Goal: Check status: Check status

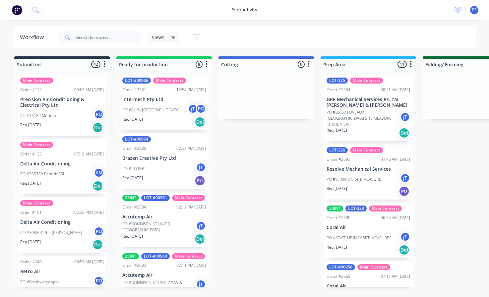
scroll to position [0, 6]
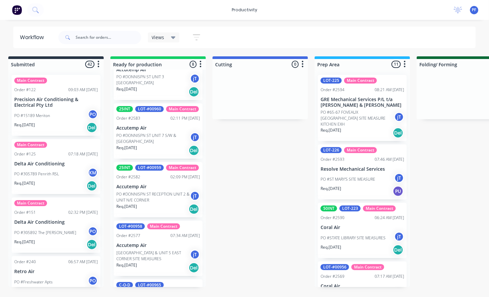
scroll to position [184, 0]
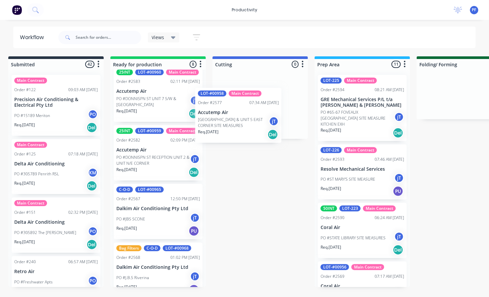
drag, startPoint x: 143, startPoint y: 238, endPoint x: 229, endPoint y: 104, distance: 159.3
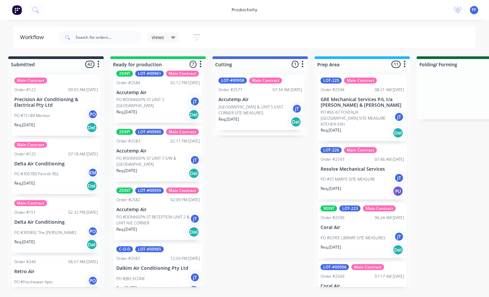
scroll to position [0, 0]
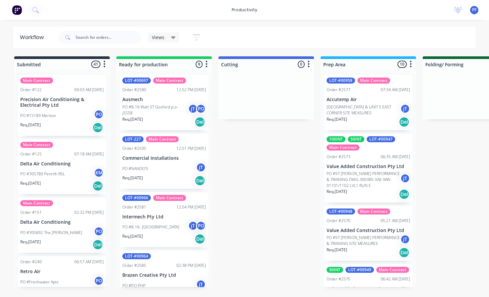
scroll to position [0, 6]
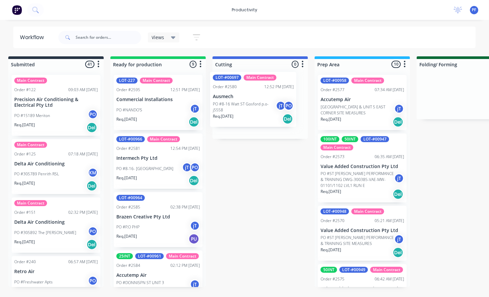
drag, startPoint x: 139, startPoint y: 97, endPoint x: 238, endPoint y: 94, distance: 98.5
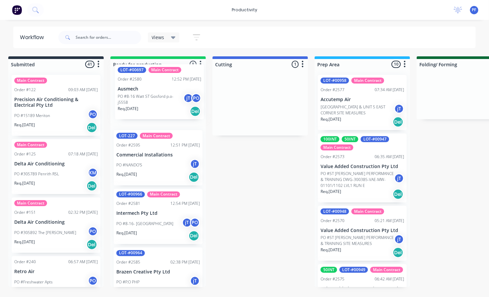
drag, startPoint x: 254, startPoint y: 99, endPoint x: 150, endPoint y: 90, distance: 103.9
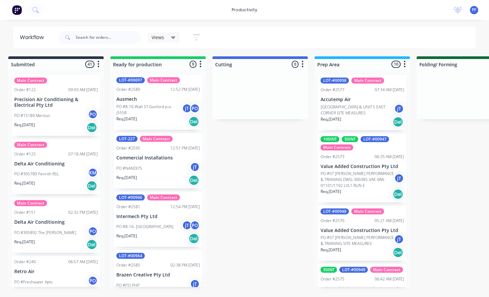
scroll to position [0, 0]
